Goal: Check status: Check status

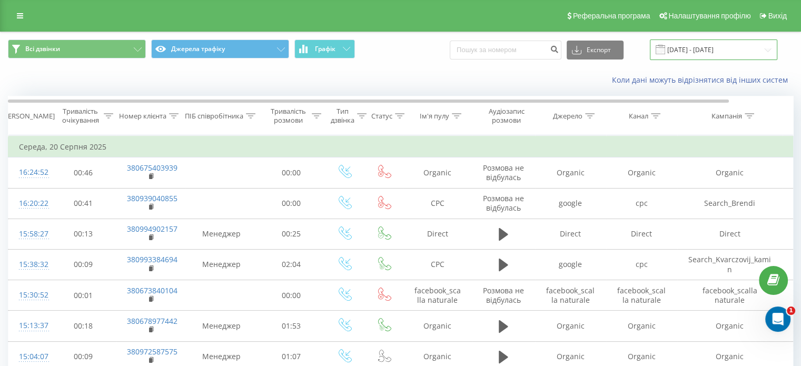
click at [693, 50] on input "[DATE] - [DATE]" at bounding box center [713, 49] width 127 height 21
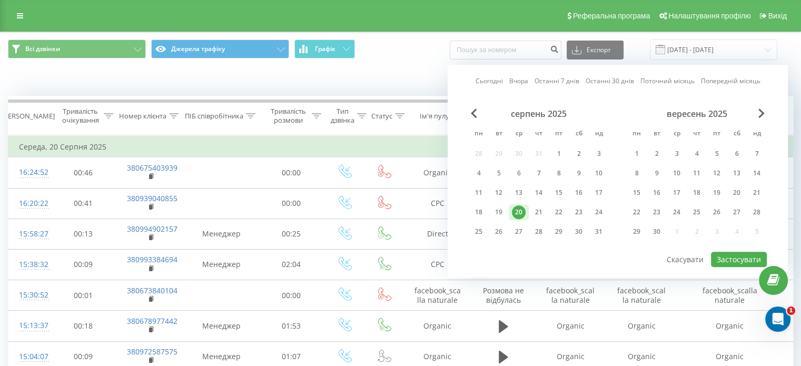
click at [491, 76] on div "Сьогодні Вчора Останні 7 днів Останні 30 днів Поточний місяць Попередній місяць" at bounding box center [617, 81] width 285 height 11
click at [491, 82] on link "Сьогодні" at bounding box center [488, 81] width 27 height 10
click at [744, 257] on button "Застосувати" at bounding box center [739, 259] width 56 height 15
type input "[DATE] - [DATE]"
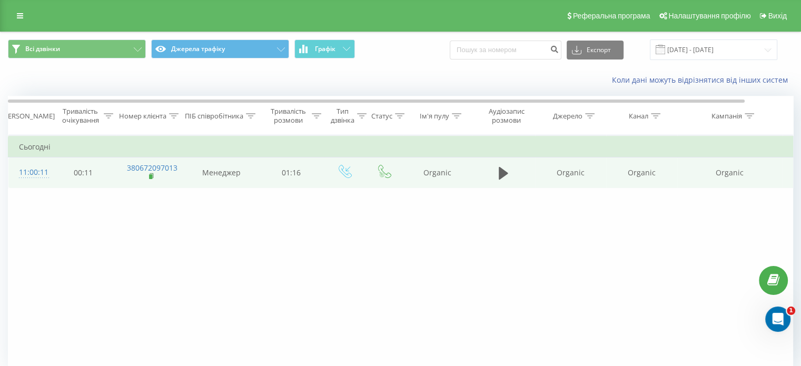
click at [151, 176] on rect at bounding box center [150, 176] width 3 height 5
click at [151, 175] on rect at bounding box center [150, 176] width 3 height 5
